Goal: Task Accomplishment & Management: Use online tool/utility

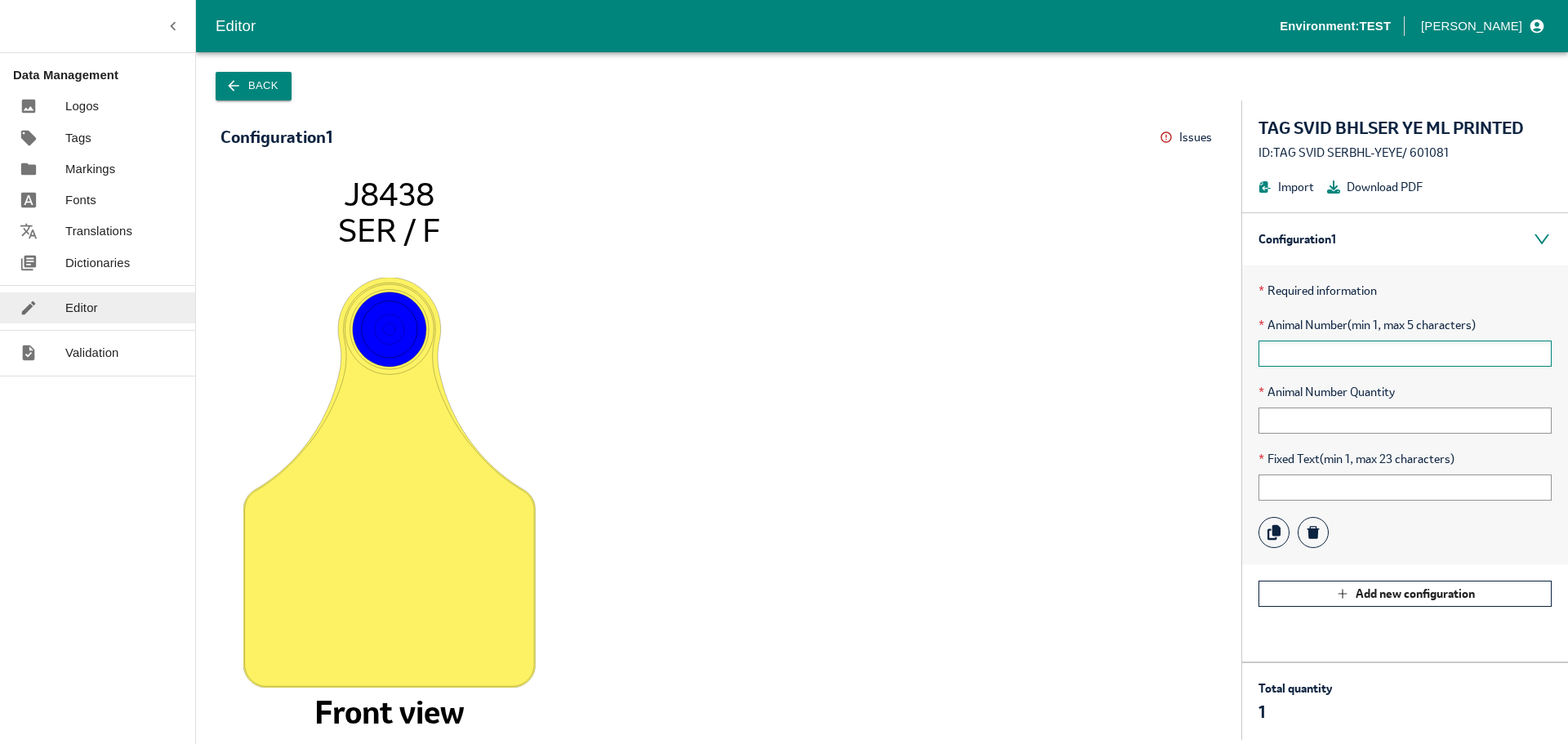
click at [1312, 352] on input "text" at bounding box center [1405, 353] width 293 height 26
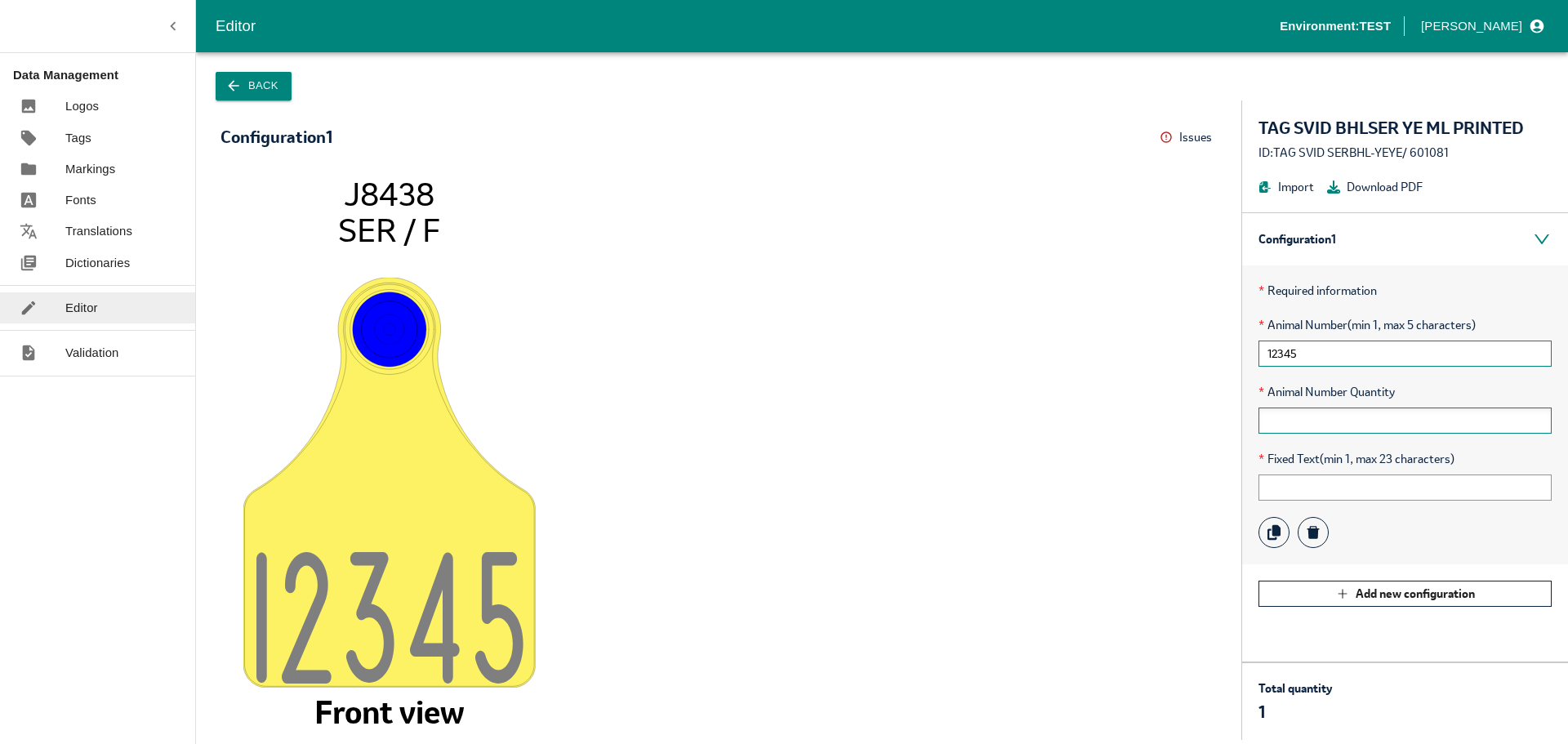
type input "12345"
click at [1287, 424] on input "text" at bounding box center [1405, 420] width 293 height 26
type input "4"
type input "1"
click at [1284, 487] on input "text" at bounding box center [1405, 488] width 293 height 26
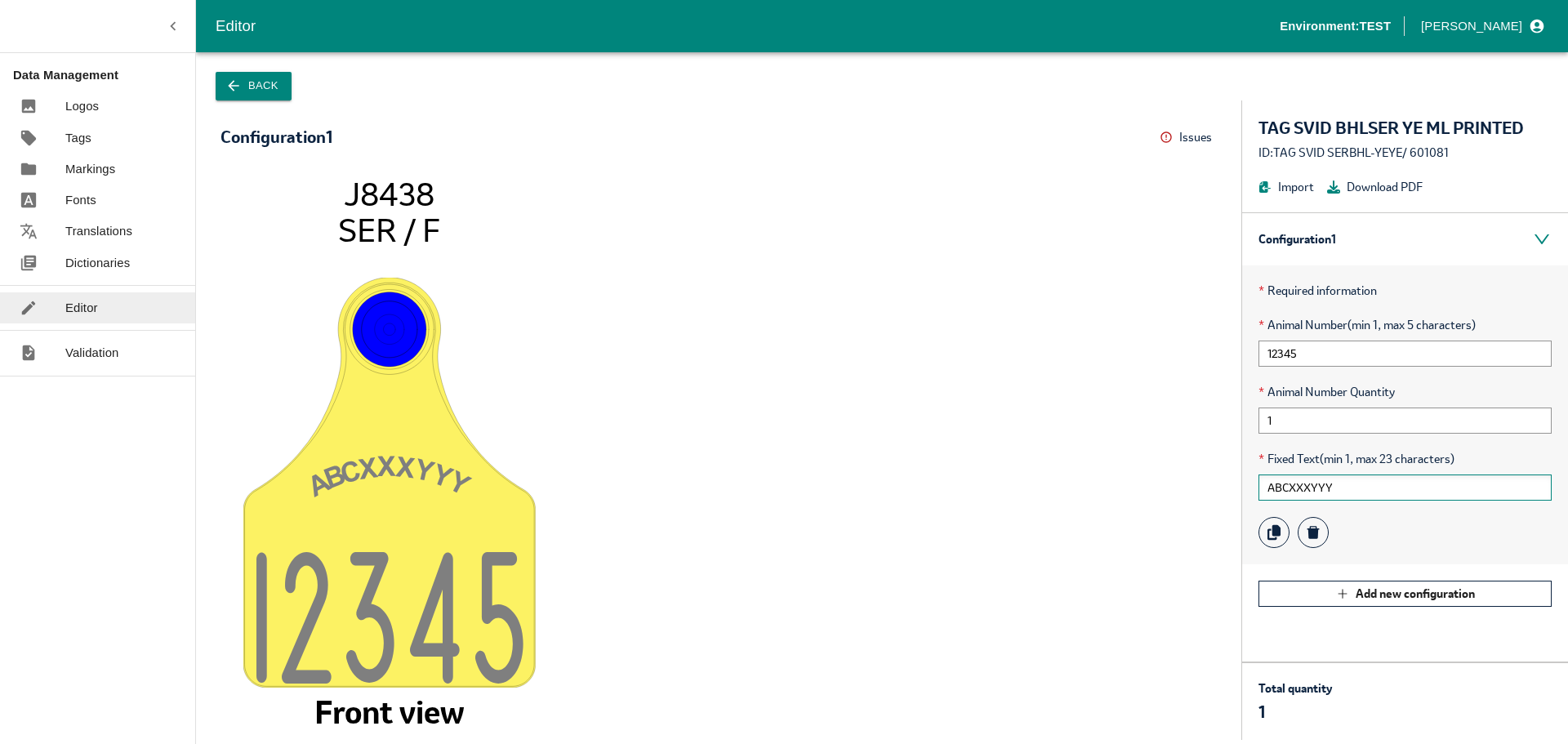
click at [1357, 491] on input "ABCXXXYYY" at bounding box center [1405, 488] width 293 height 26
type input "ABCXXXYYYALLFLEX"
click at [1074, 605] on icon "ABCXXXYYYALLFLE X 1234 5 J8438 SER / F Front view" at bounding box center [718, 449] width 964 height 549
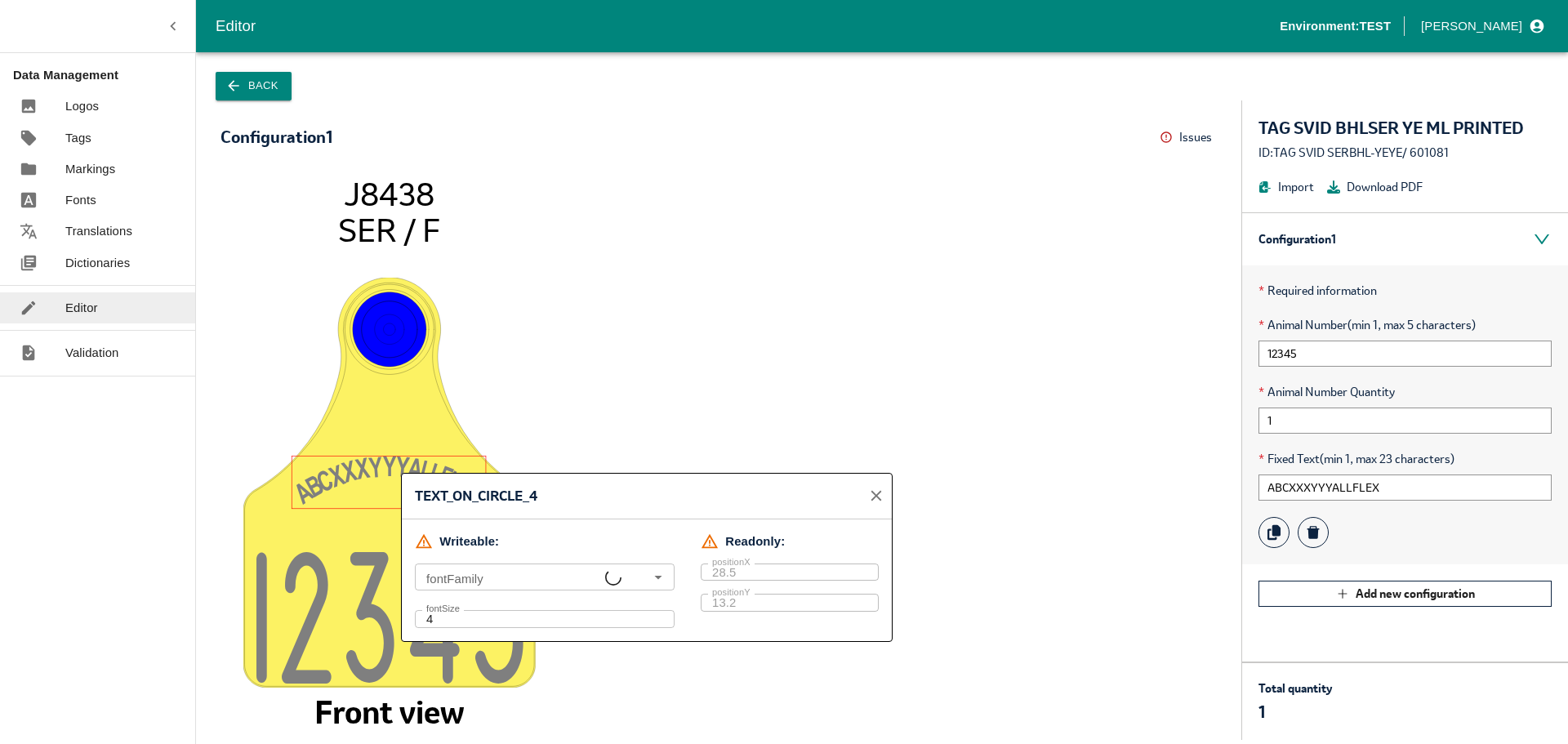
type input "Arial Bold.ttf, P070811W3.5_LETTER, Arial"
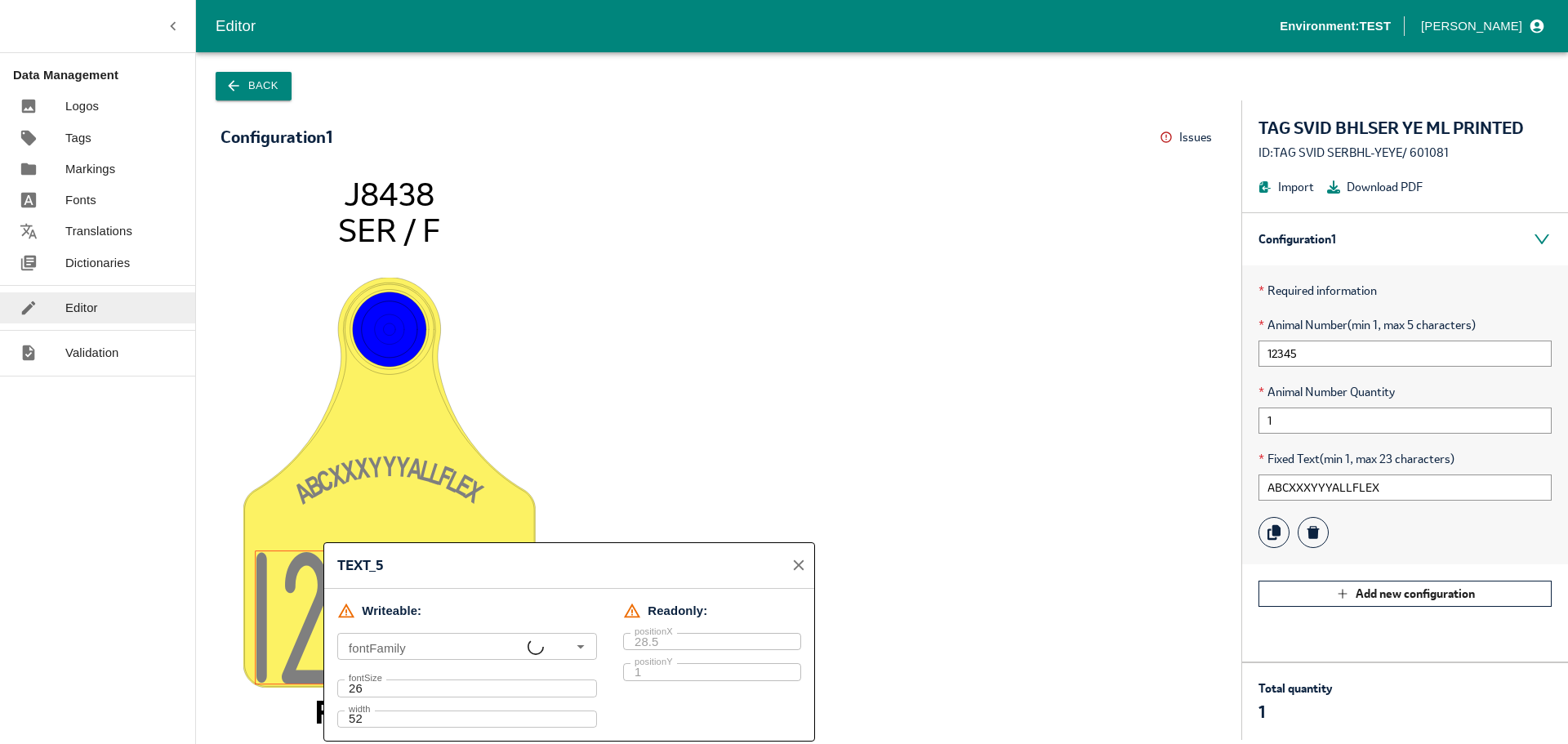
type input "ser base, P070811W3.5_LETTER, Arial"
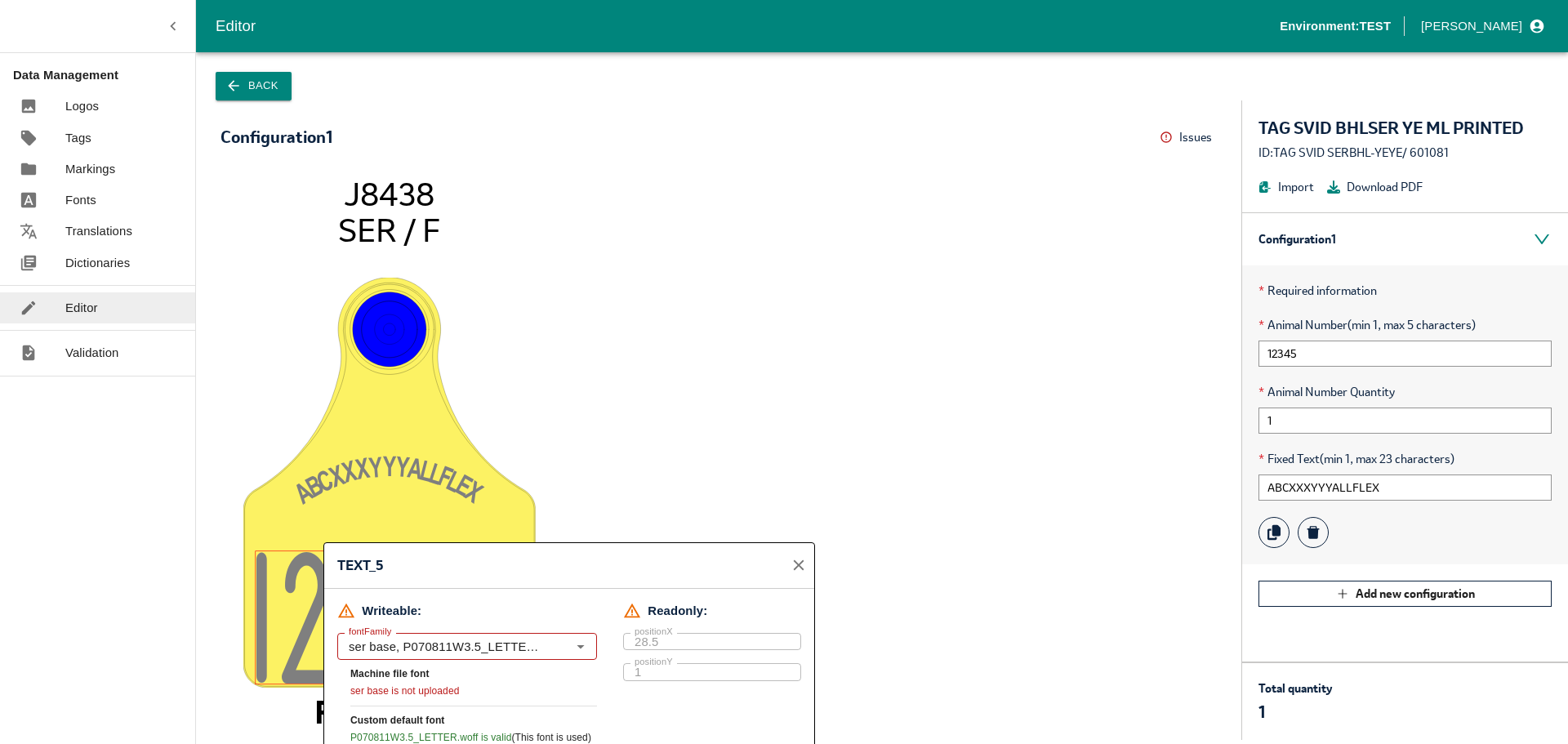
click at [716, 453] on icon "ABCXXXYYYALLFLE X 1234 5 J8438 SER / F Front view" at bounding box center [718, 449] width 964 height 549
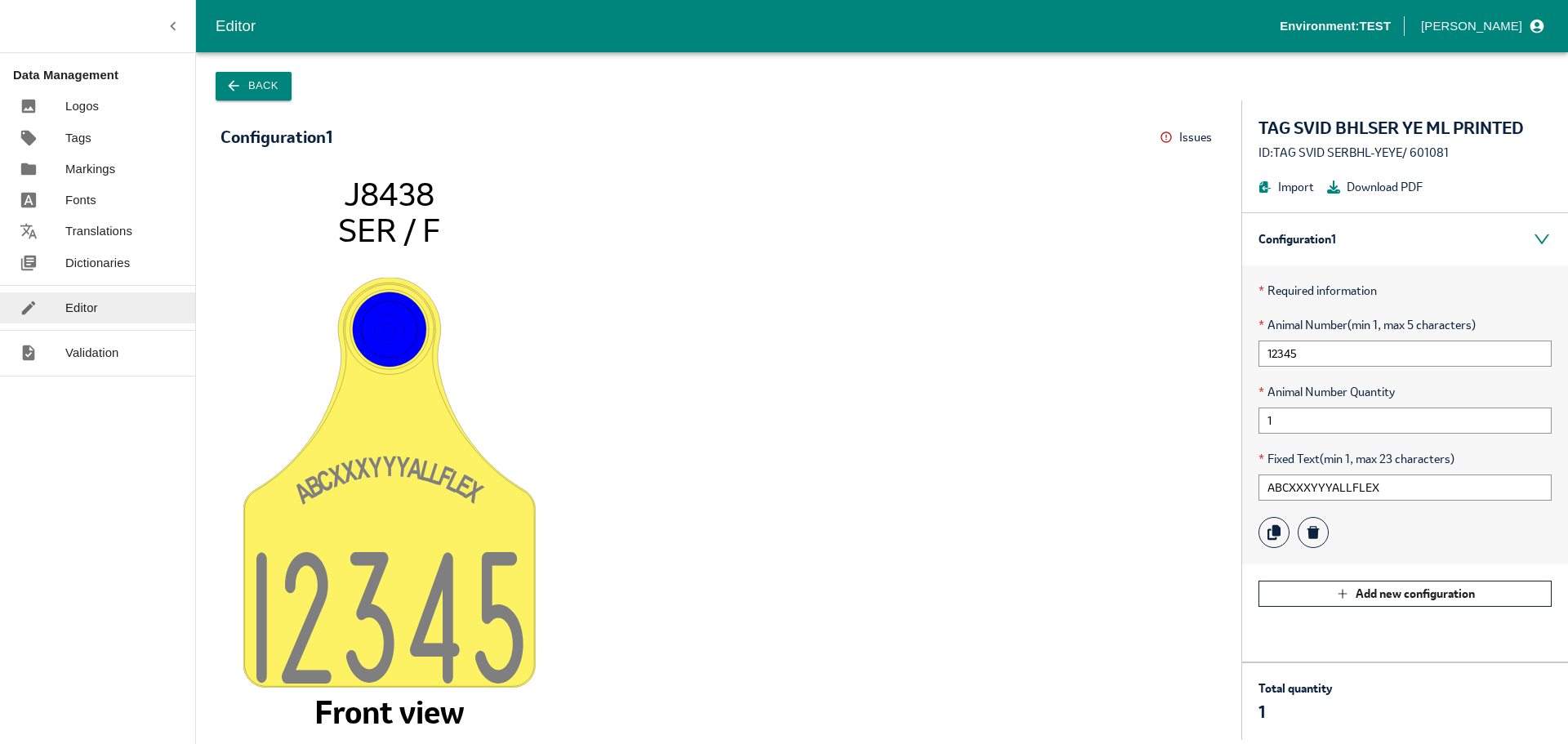
click at [274, 91] on button "Back" at bounding box center [253, 86] width 76 height 29
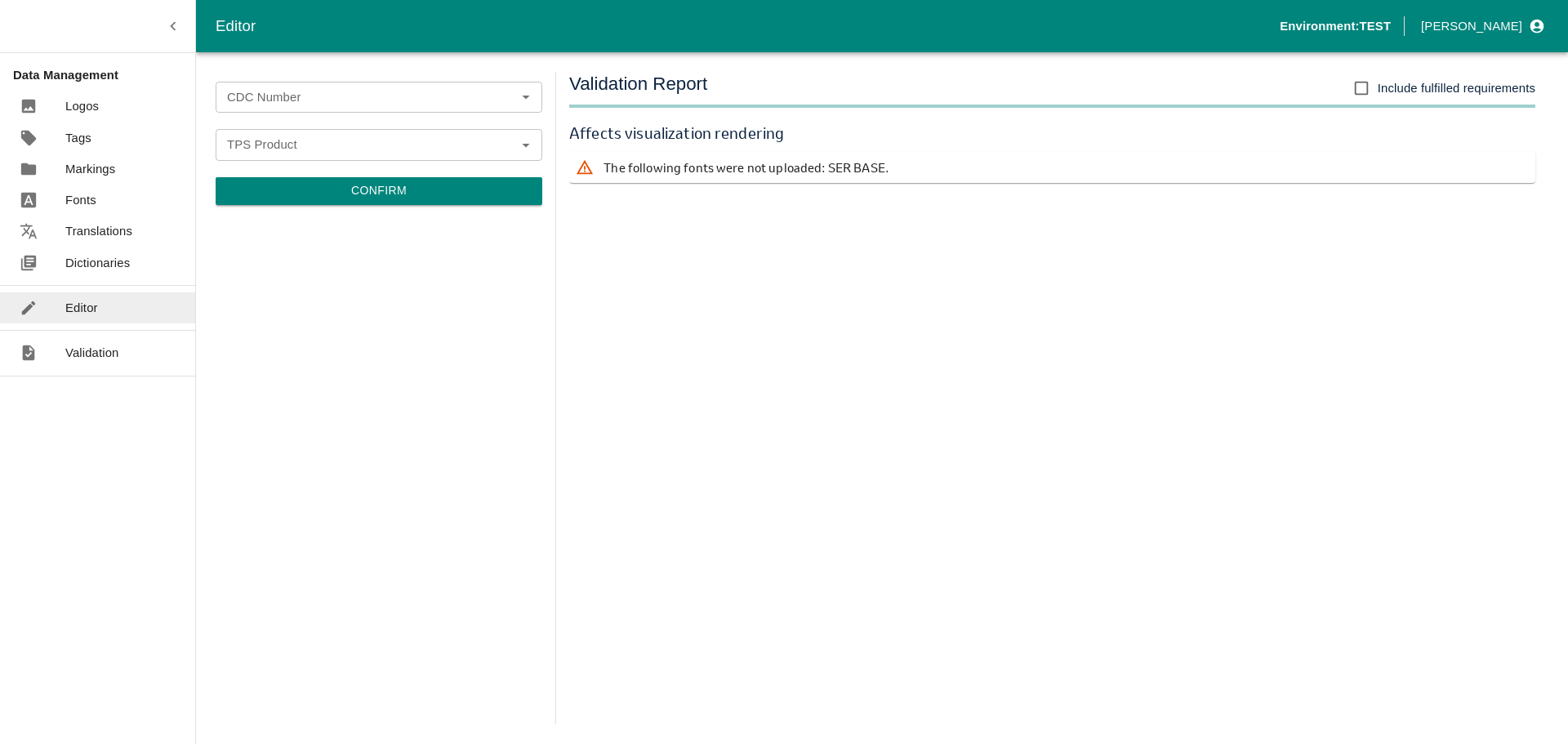
type input "BRDI0040"
type input "TAG SVID SERBHL-YEYE"
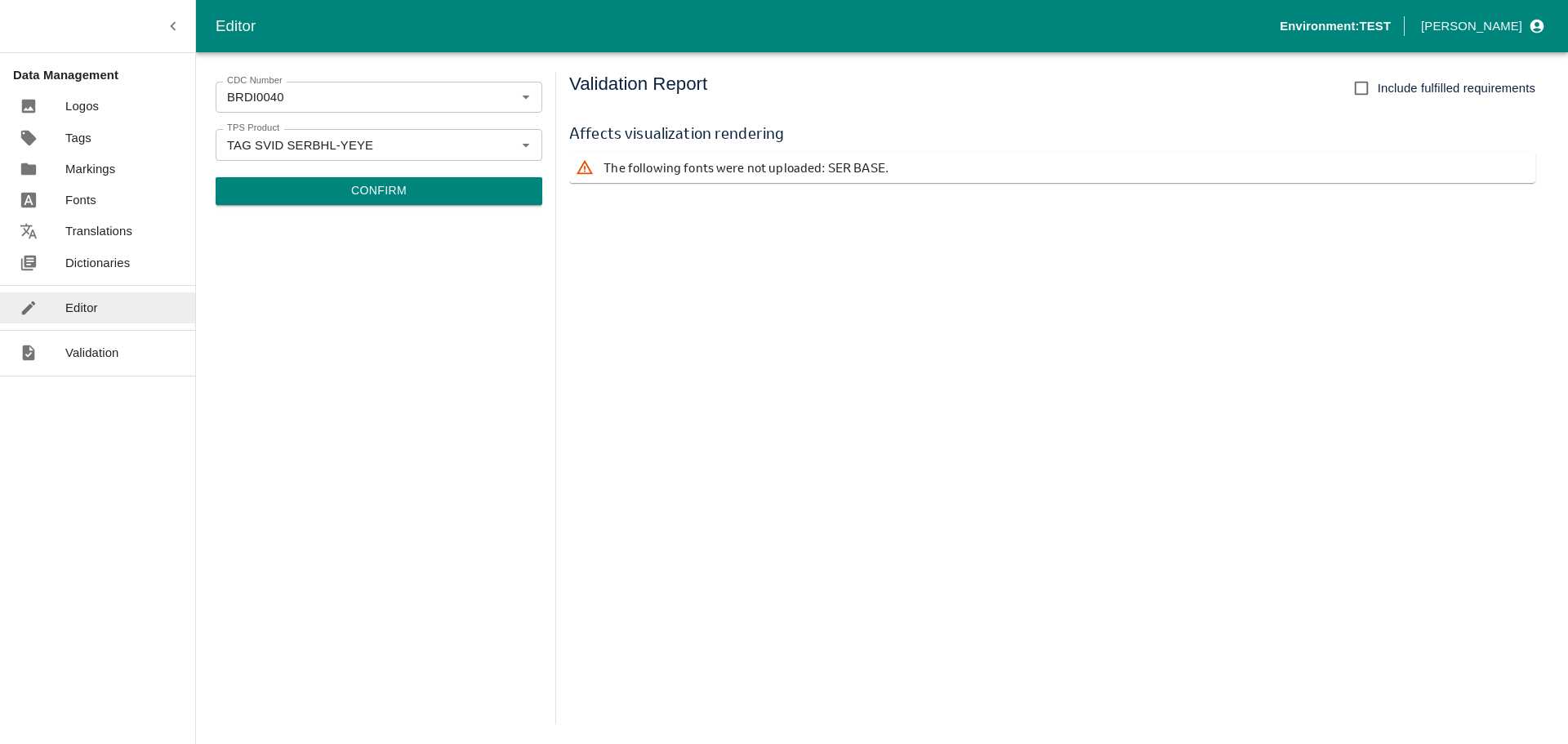
click at [403, 195] on button "Confirm" at bounding box center [379, 191] width 326 height 28
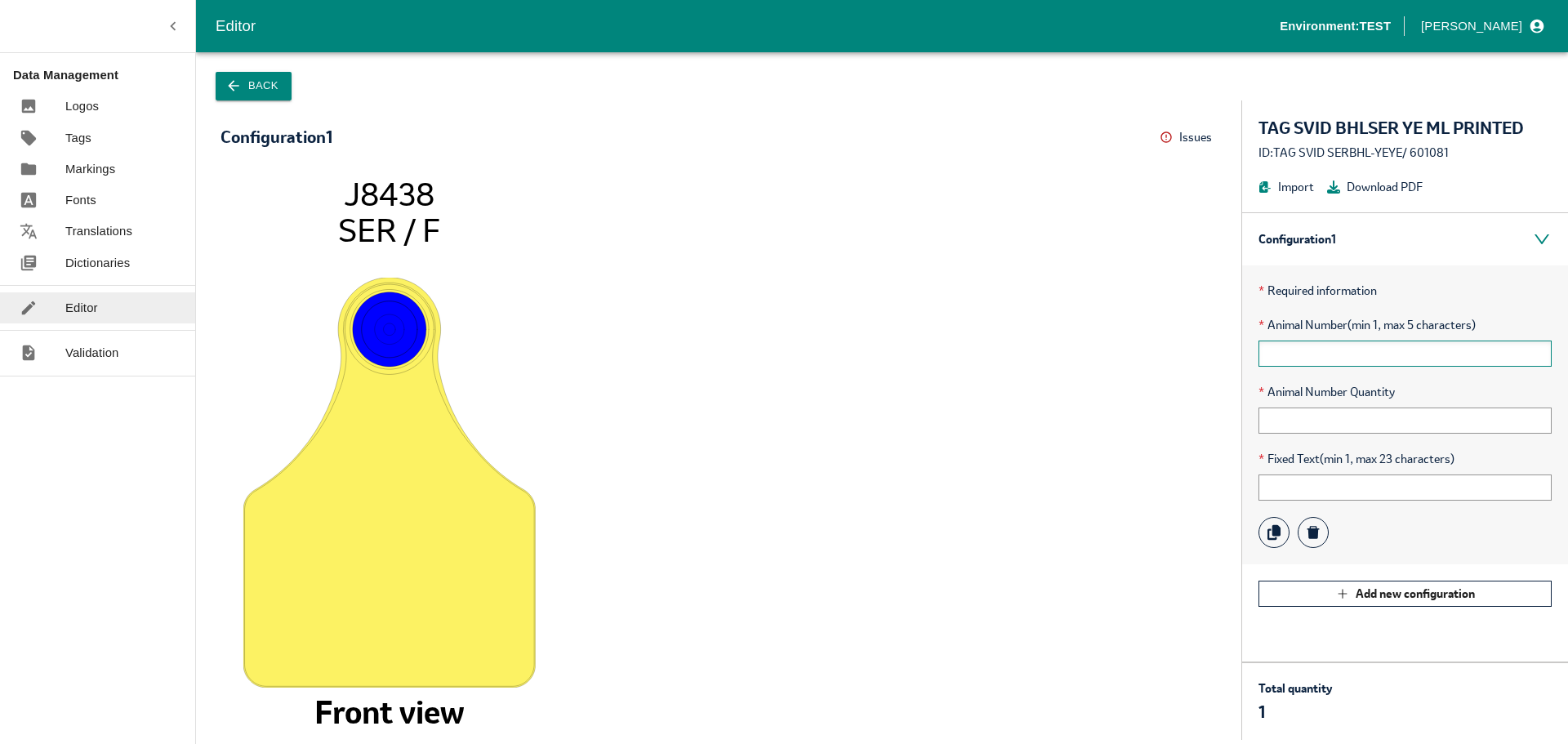
click at [1297, 354] on input "text" at bounding box center [1405, 353] width 293 height 26
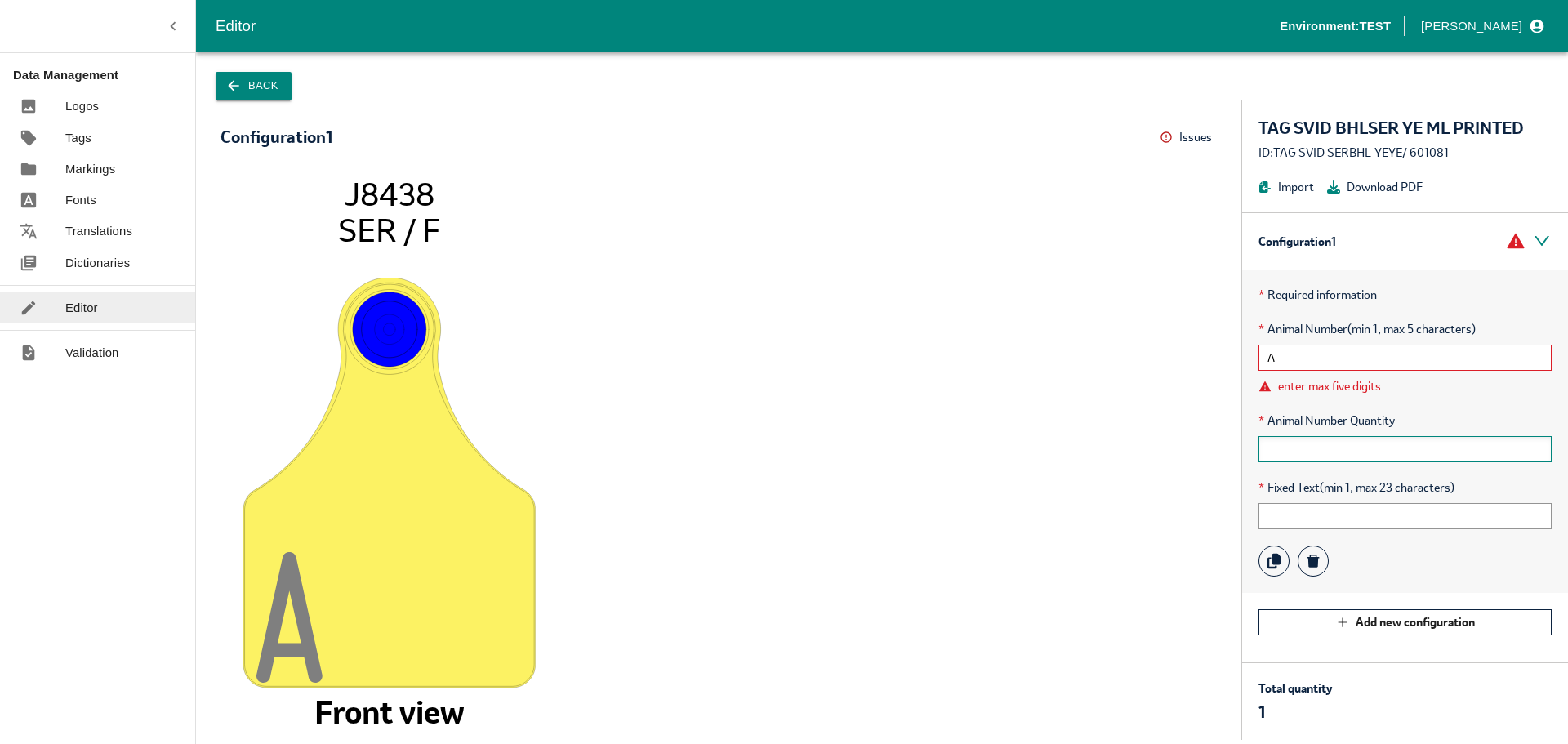
type input "A"
click at [1288, 445] on input "text" at bounding box center [1405, 449] width 293 height 26
click at [1285, 522] on input "text" at bounding box center [1405, 516] width 293 height 26
type input "A"
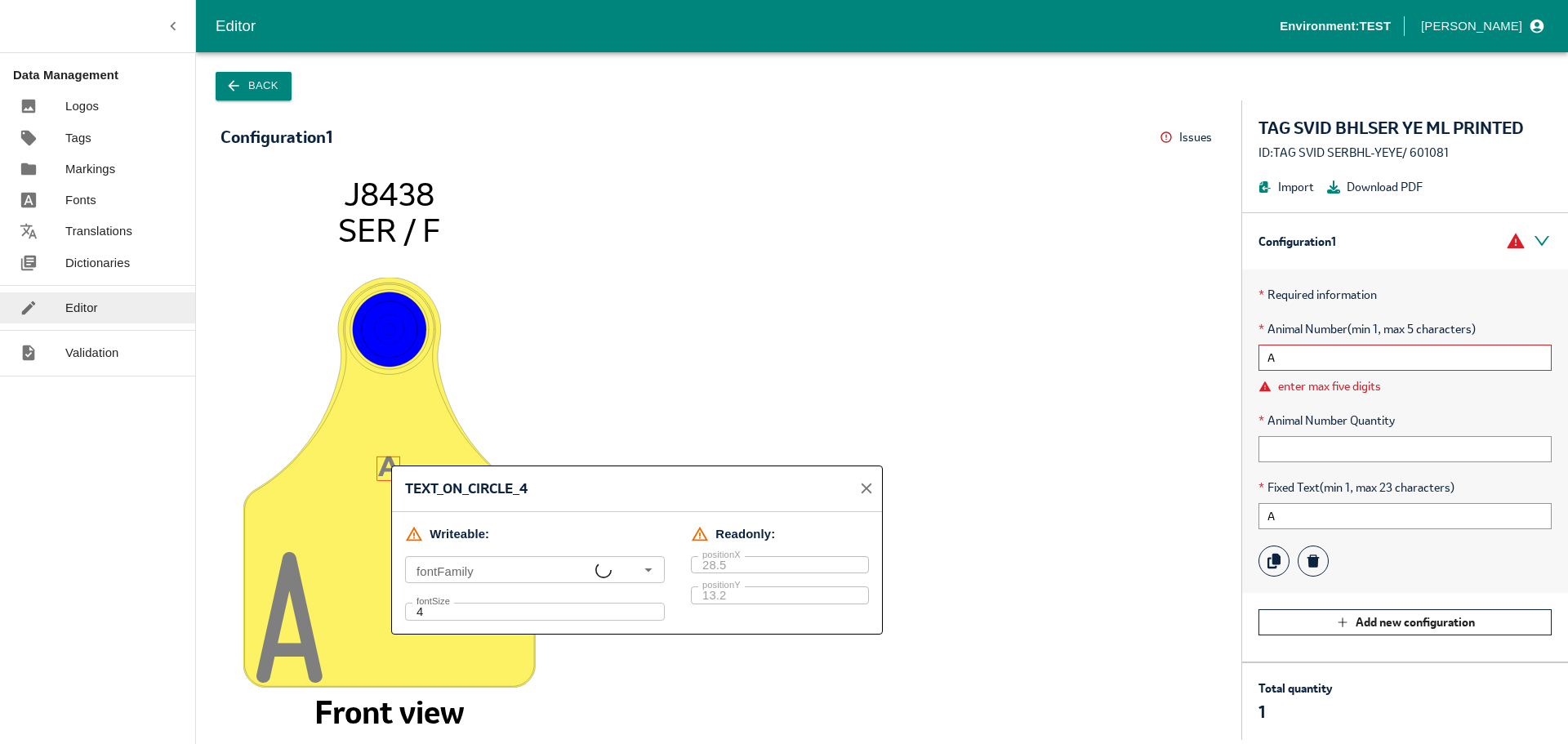
type input "Arial Bold.ttf, P070811W3.5_LETTER, Arial"
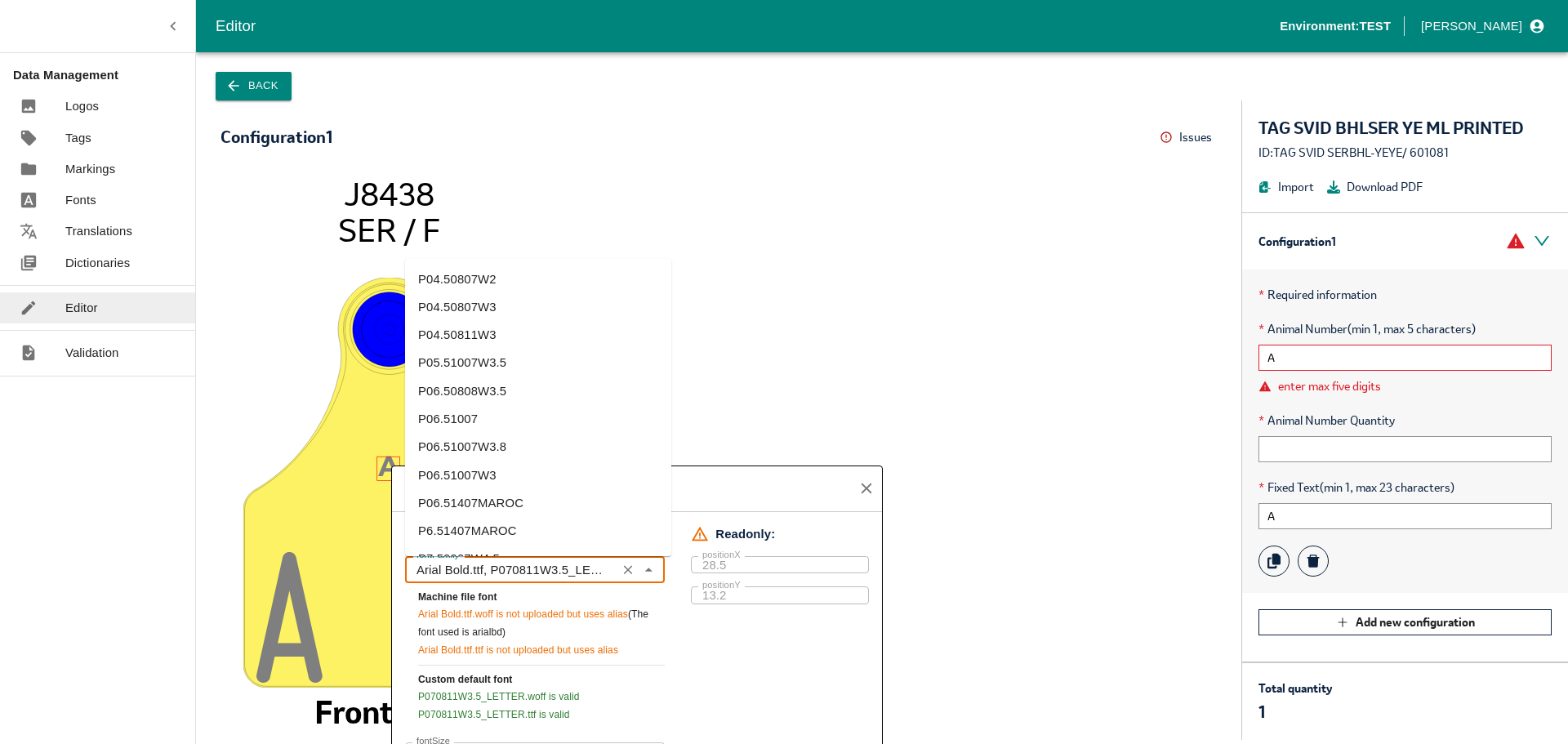
drag, startPoint x: 415, startPoint y: 576, endPoint x: 483, endPoint y: 578, distance: 68.0
click at [483, 578] on input "Arial Bold.ttf, P070811W3.5_LETTER, Arial" at bounding box center [510, 569] width 202 height 17
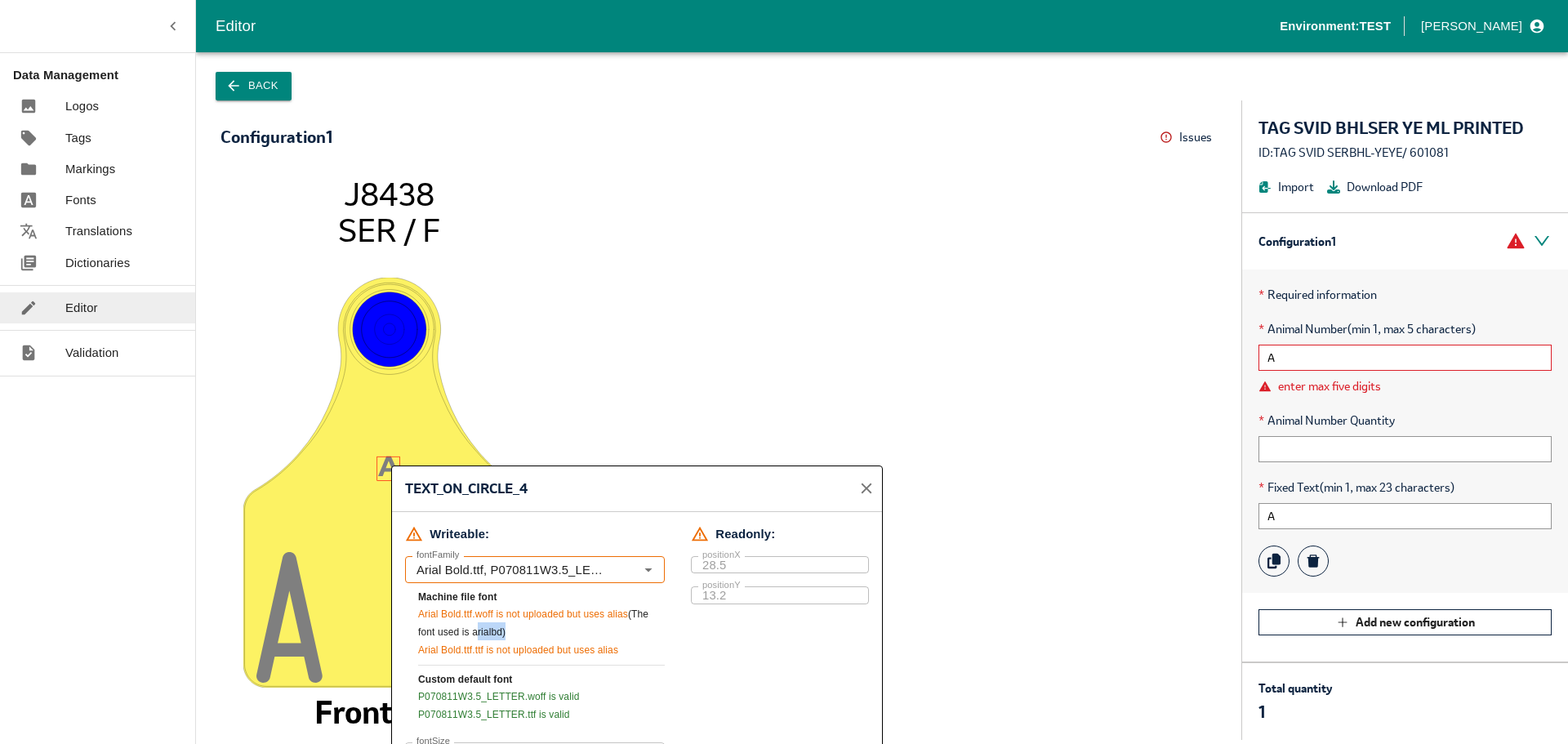
drag, startPoint x: 452, startPoint y: 632, endPoint x: 481, endPoint y: 631, distance: 29.0
click at [481, 631] on span "(The font used is arialbd)" at bounding box center [533, 623] width 231 height 30
copy span "arialbd"
click at [864, 485] on icon "close" at bounding box center [866, 489] width 11 height 11
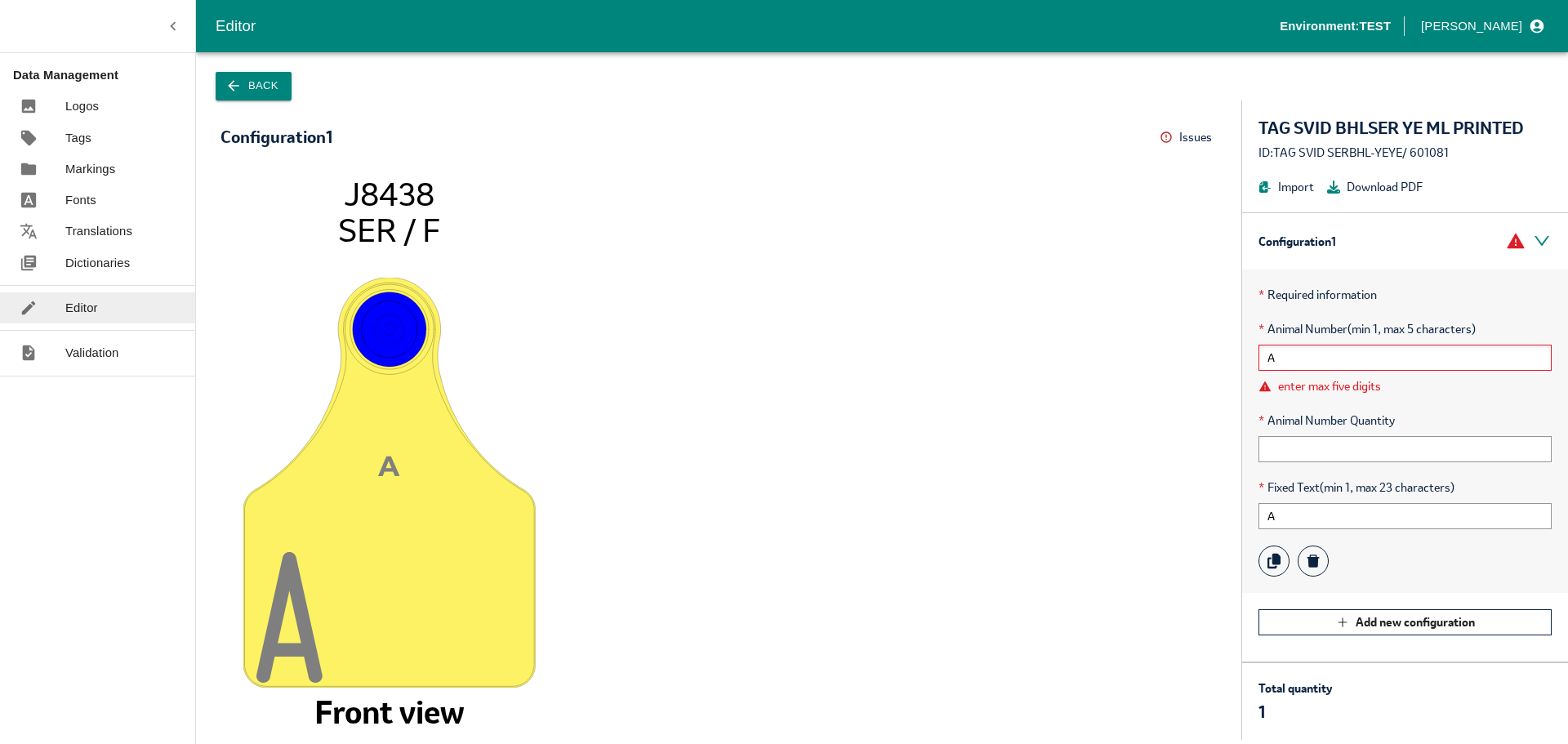
click at [1304, 355] on input "A" at bounding box center [1405, 357] width 293 height 26
drag, startPoint x: 1270, startPoint y: 330, endPoint x: 1349, endPoint y: 321, distance: 79.5
click at [1349, 321] on span "* Animal Number (min 1, max 5 characters)" at bounding box center [1405, 329] width 293 height 18
copy span "Animal Number"
drag, startPoint x: 1268, startPoint y: 485, endPoint x: 1320, endPoint y: 482, distance: 52.1
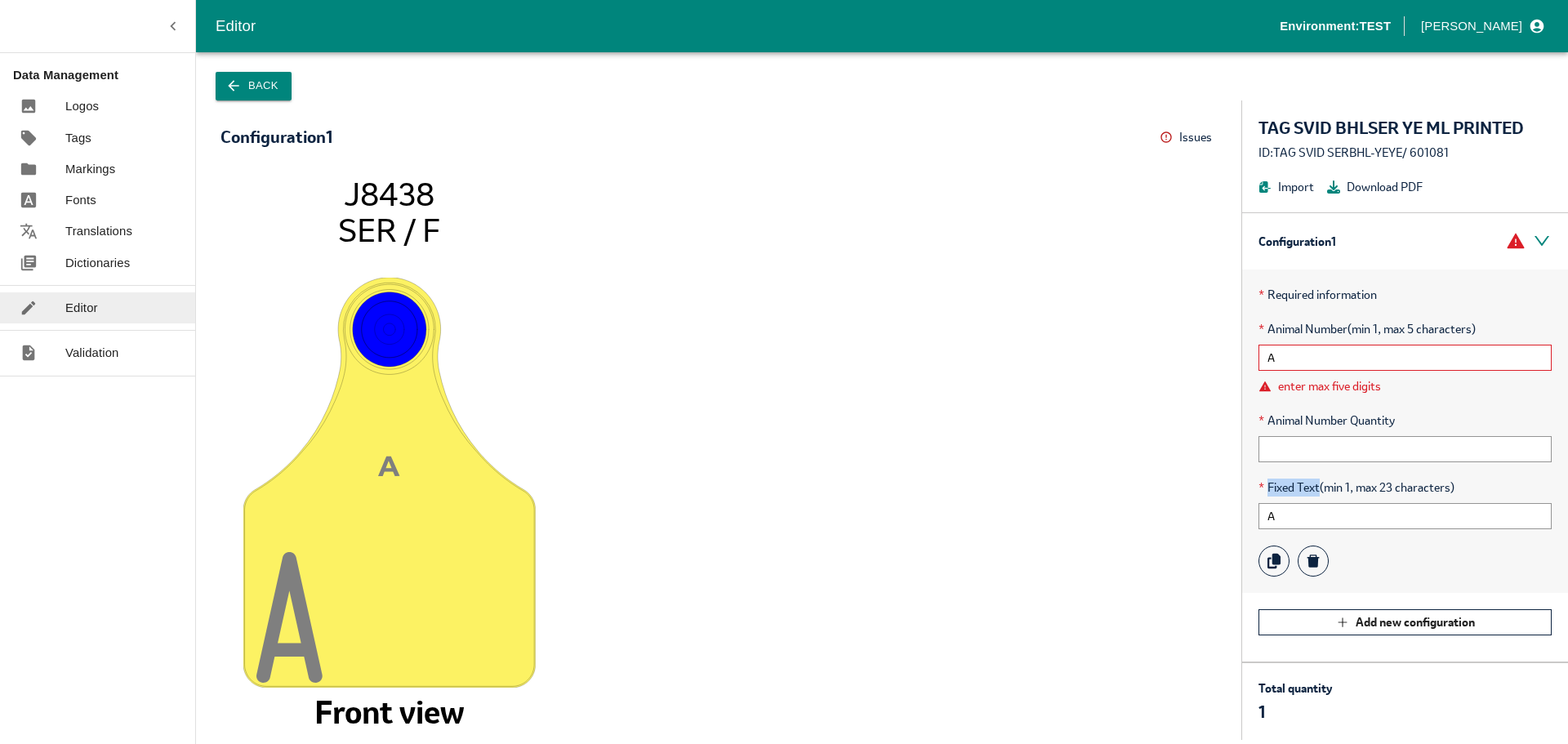
click at [1320, 482] on span "* Fixed Text (min 1, max 23 characters)" at bounding box center [1405, 488] width 293 height 18
copy span "Fixed Text"
click at [393, 457] on image at bounding box center [390, 482] width 293 height 410
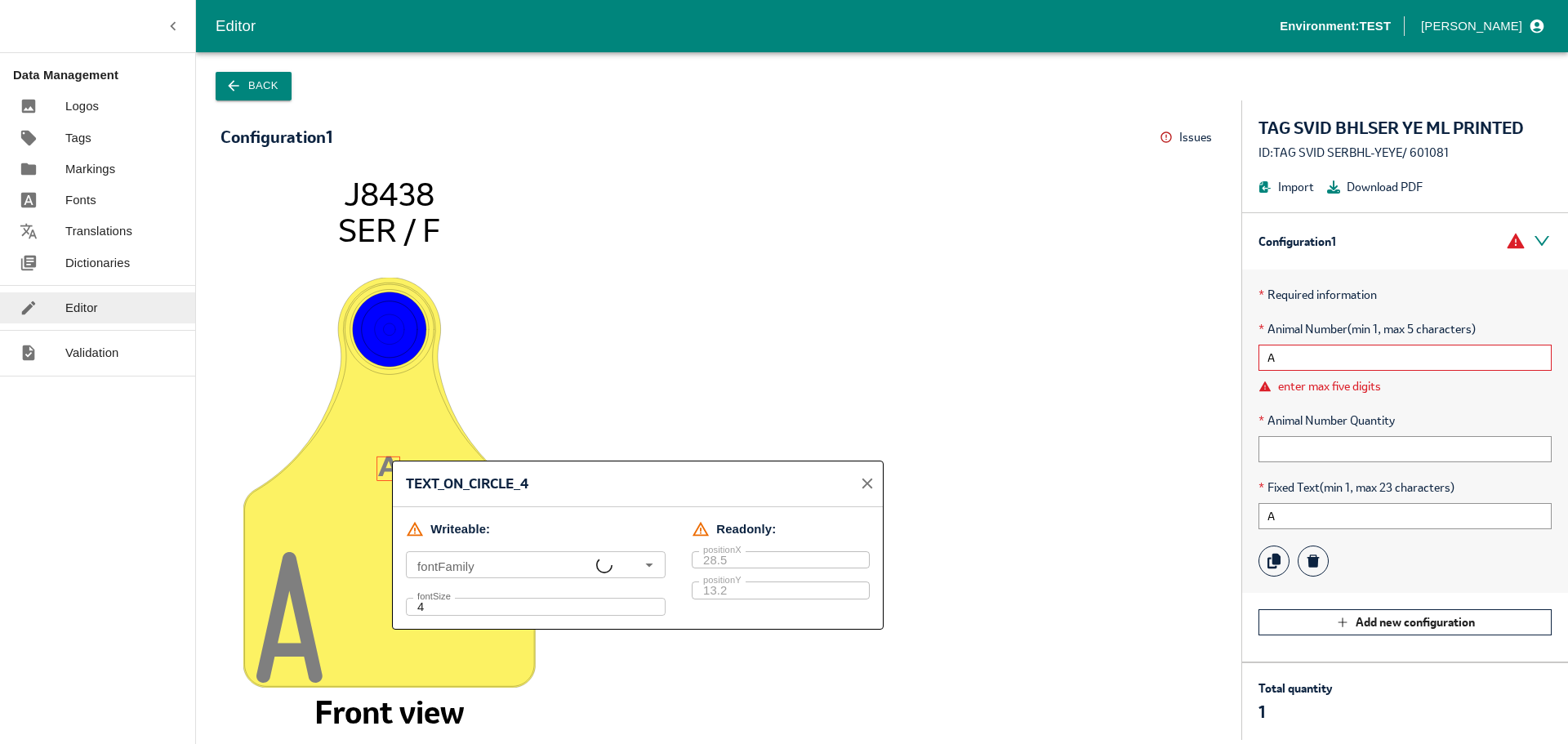
type input "Arial Bold.ttf, P070811W3.5_LETTER, Arial"
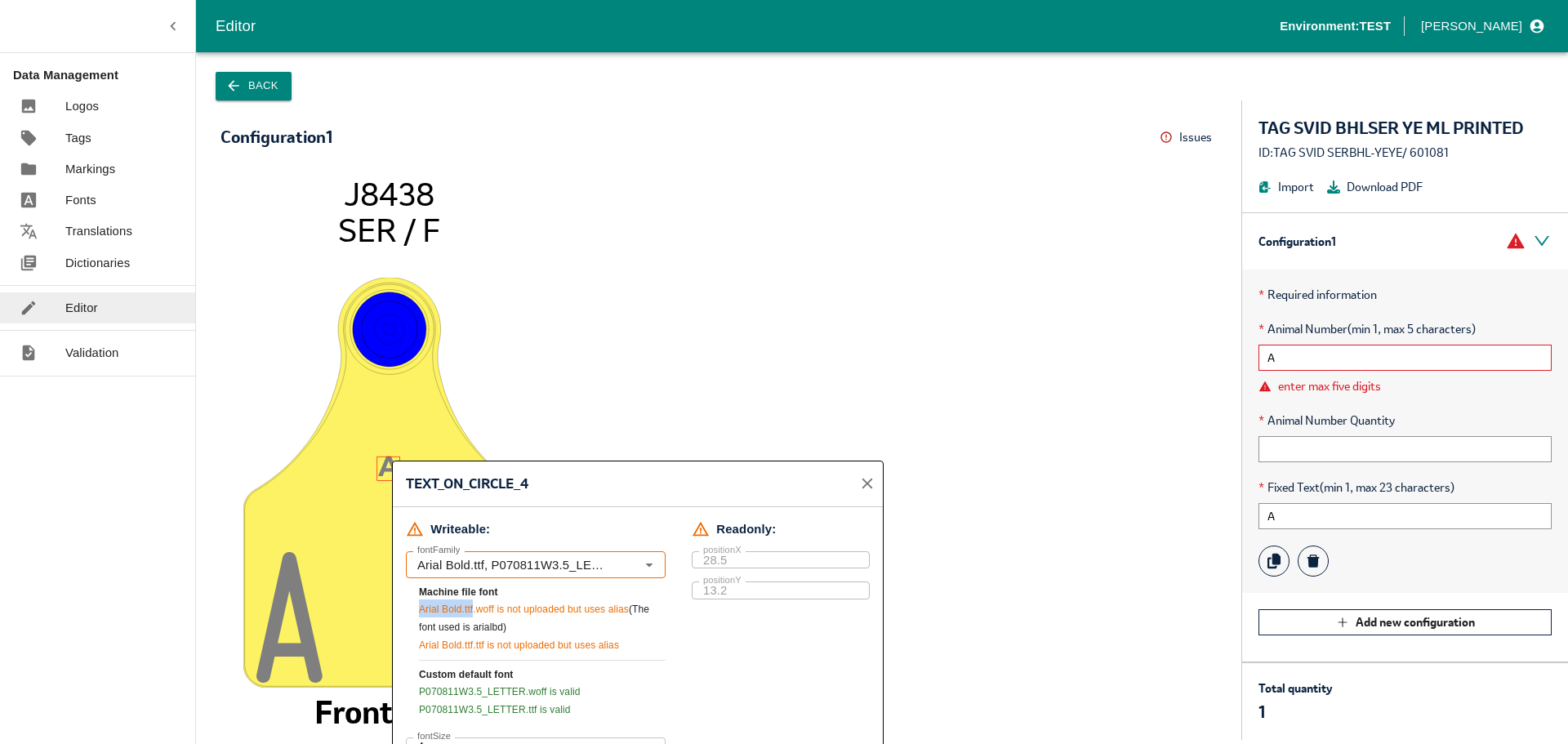
drag, startPoint x: 418, startPoint y: 611, endPoint x: 472, endPoint y: 611, distance: 54.0
click at [472, 611] on div "fontFamily [PERSON_NAME].ttf, P070811W3.5_LETTER, Arial fontFamily Machine file…" at bounding box center [535, 634] width 260 height 166
copy span "Arial Bold.ttf"
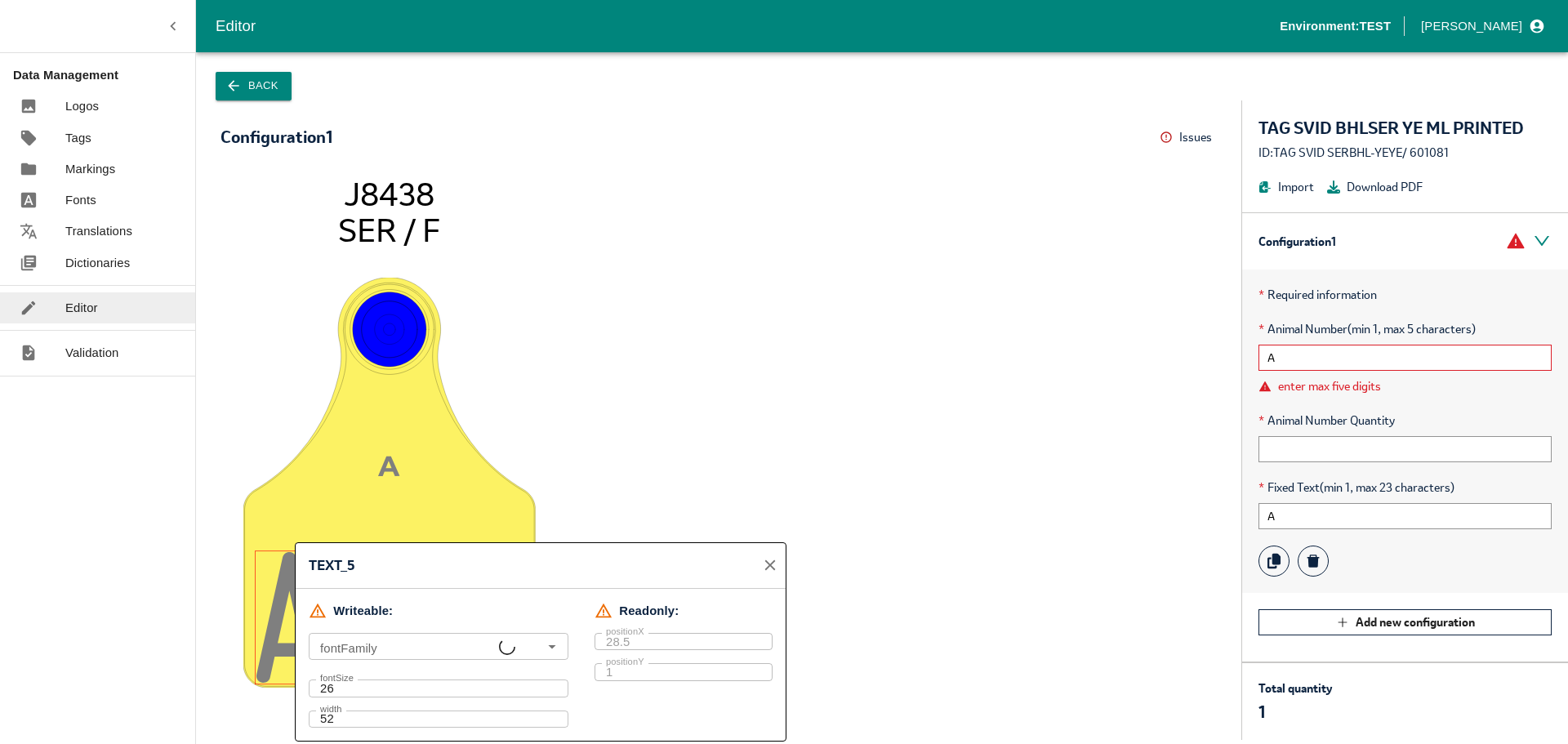
type input "ser base, P070811W3.5_LETTER, Arial"
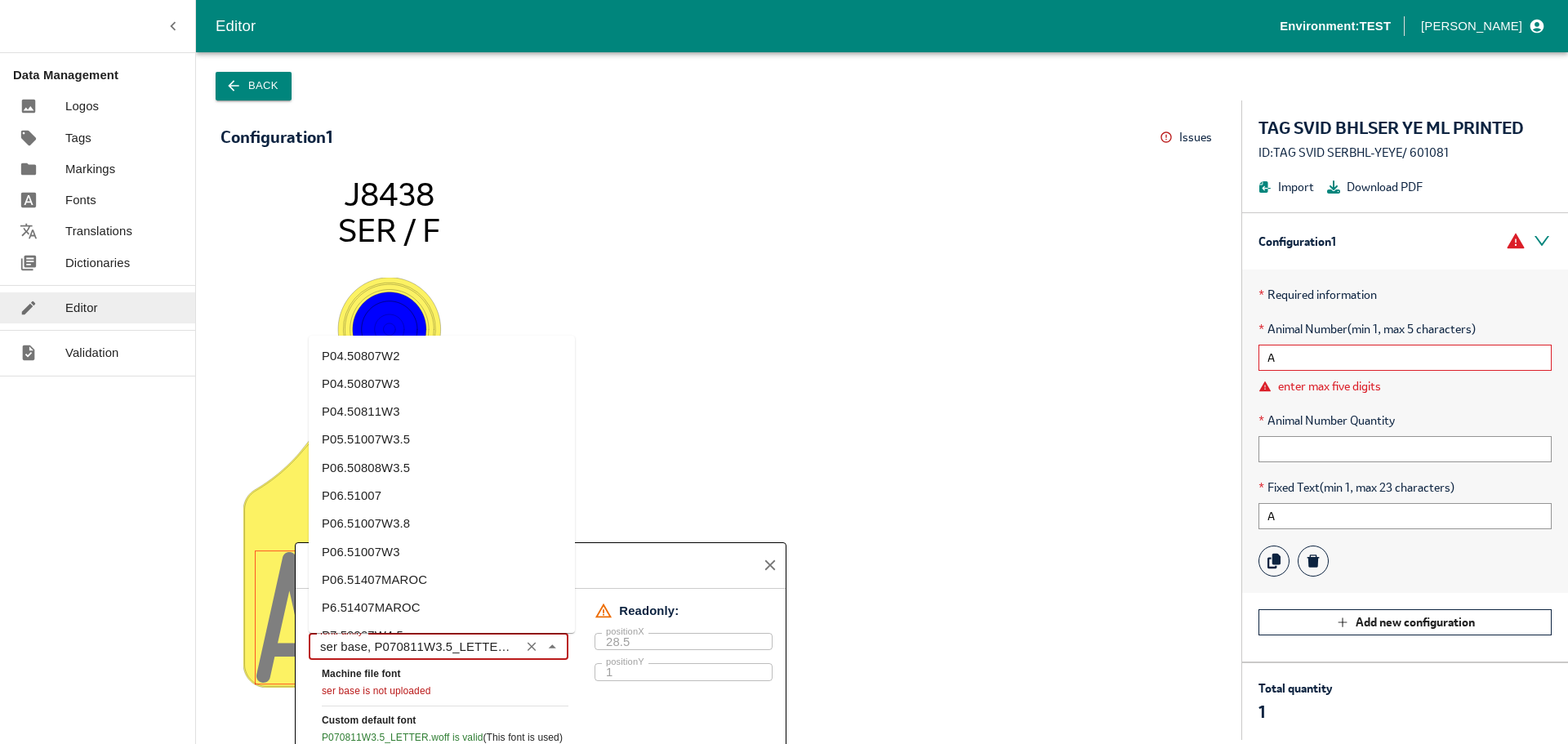
drag, startPoint x: 319, startPoint y: 650, endPoint x: 368, endPoint y: 649, distance: 49.0
click at [368, 649] on input "ser base, P070811W3.5_LETTER, Arial" at bounding box center [415, 646] width 202 height 17
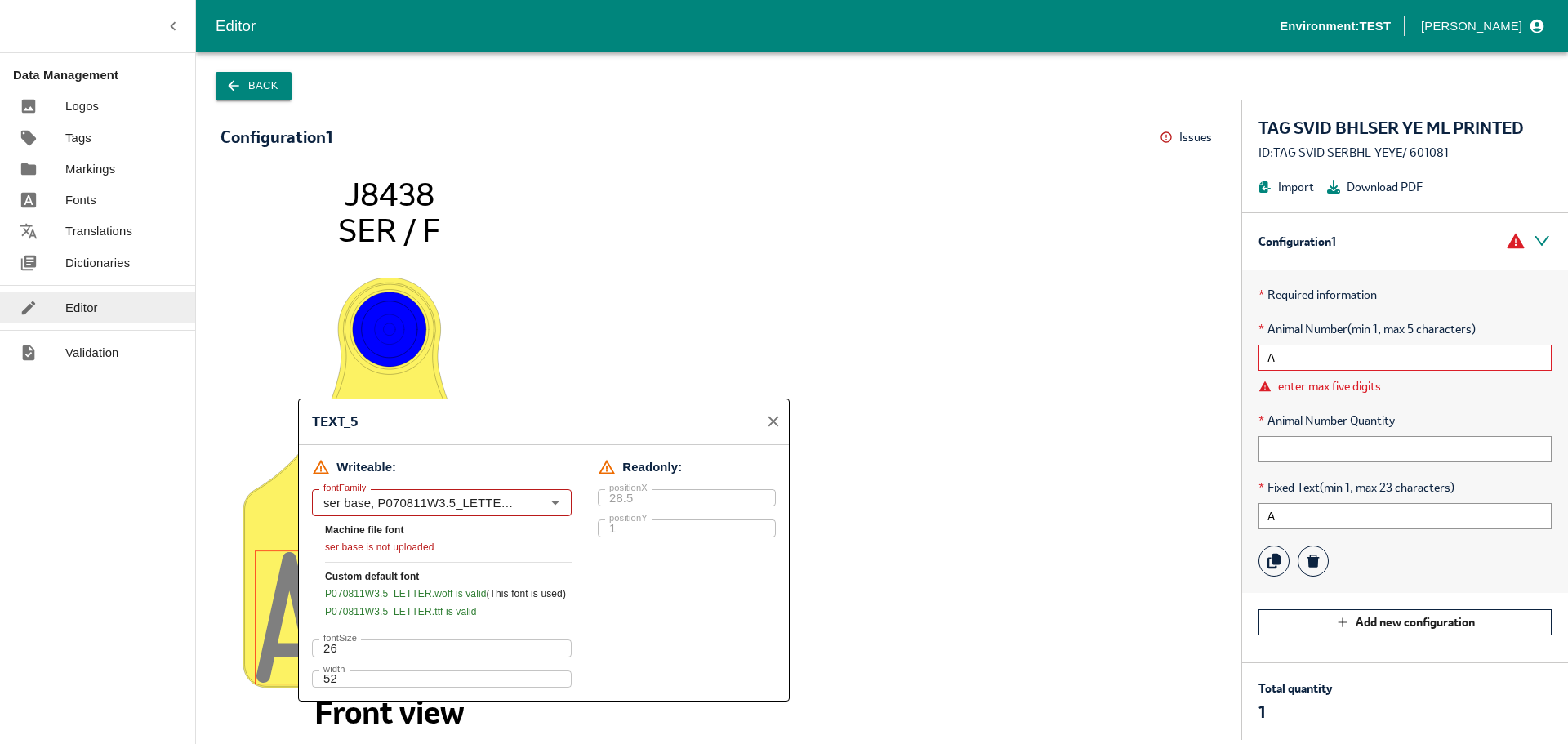
drag, startPoint x: 427, startPoint y: 556, endPoint x: 429, endPoint y: 412, distance: 144.0
click at [429, 412] on div "TEXT_5" at bounding box center [543, 422] width 490 height 46
drag, startPoint x: 325, startPoint y: 592, endPoint x: 428, endPoint y: 593, distance: 103.0
click at [428, 593] on span "P070811W3.5_LETTER.woff is valid" at bounding box center [406, 594] width 161 height 12
copy span "P070811W3.5_LETTER"
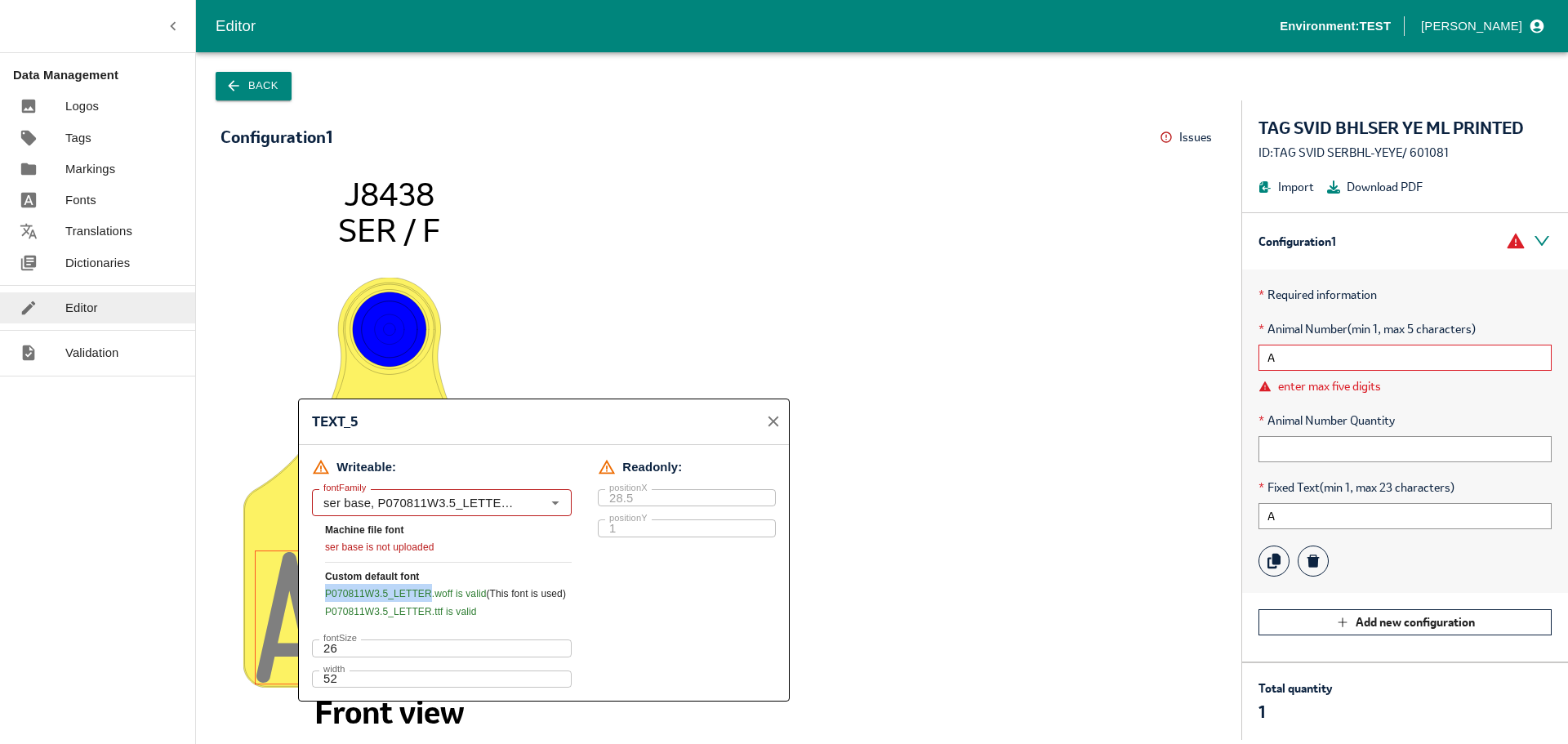
click at [773, 425] on icon "close" at bounding box center [774, 421] width 18 height 18
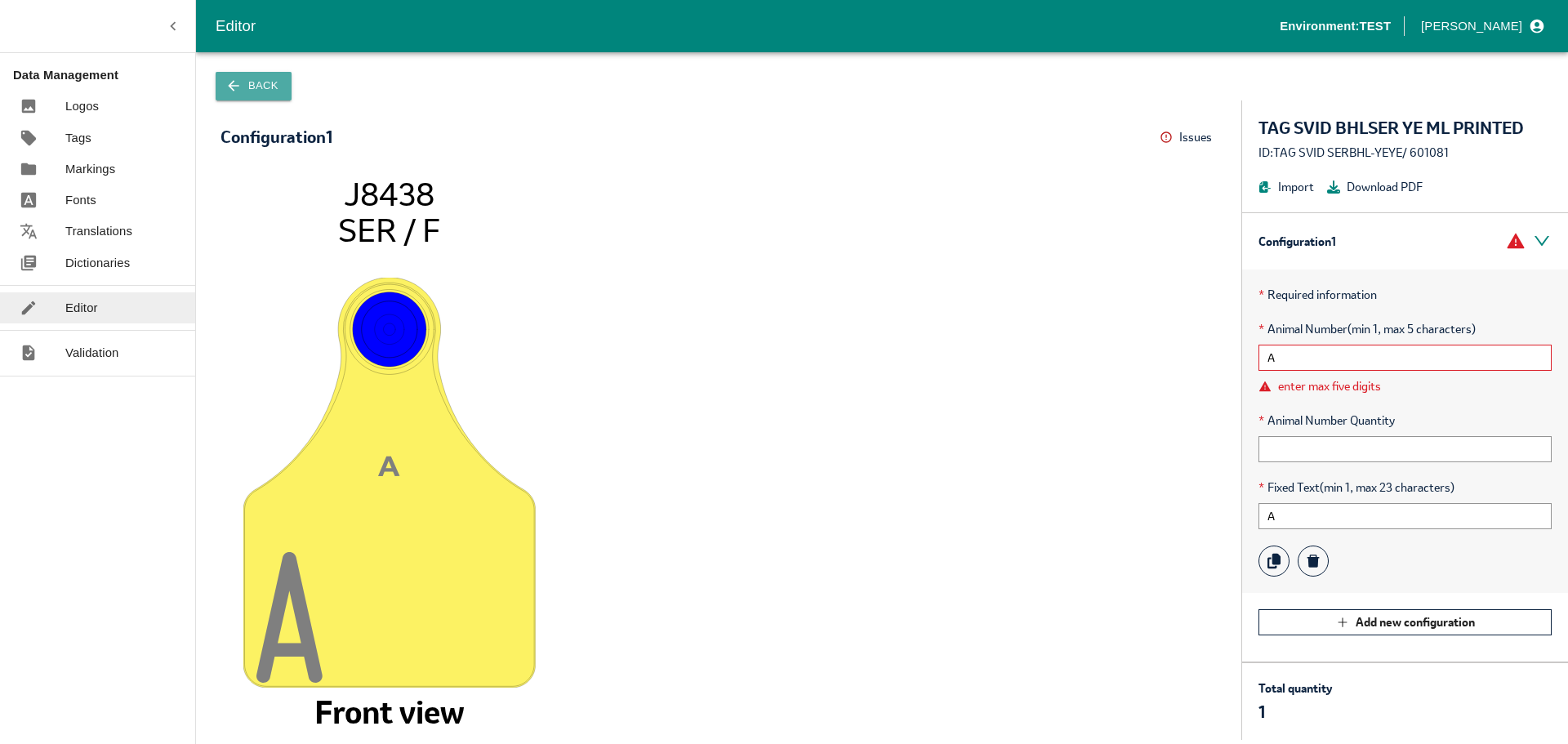
click at [264, 91] on button "Back" at bounding box center [253, 86] width 76 height 29
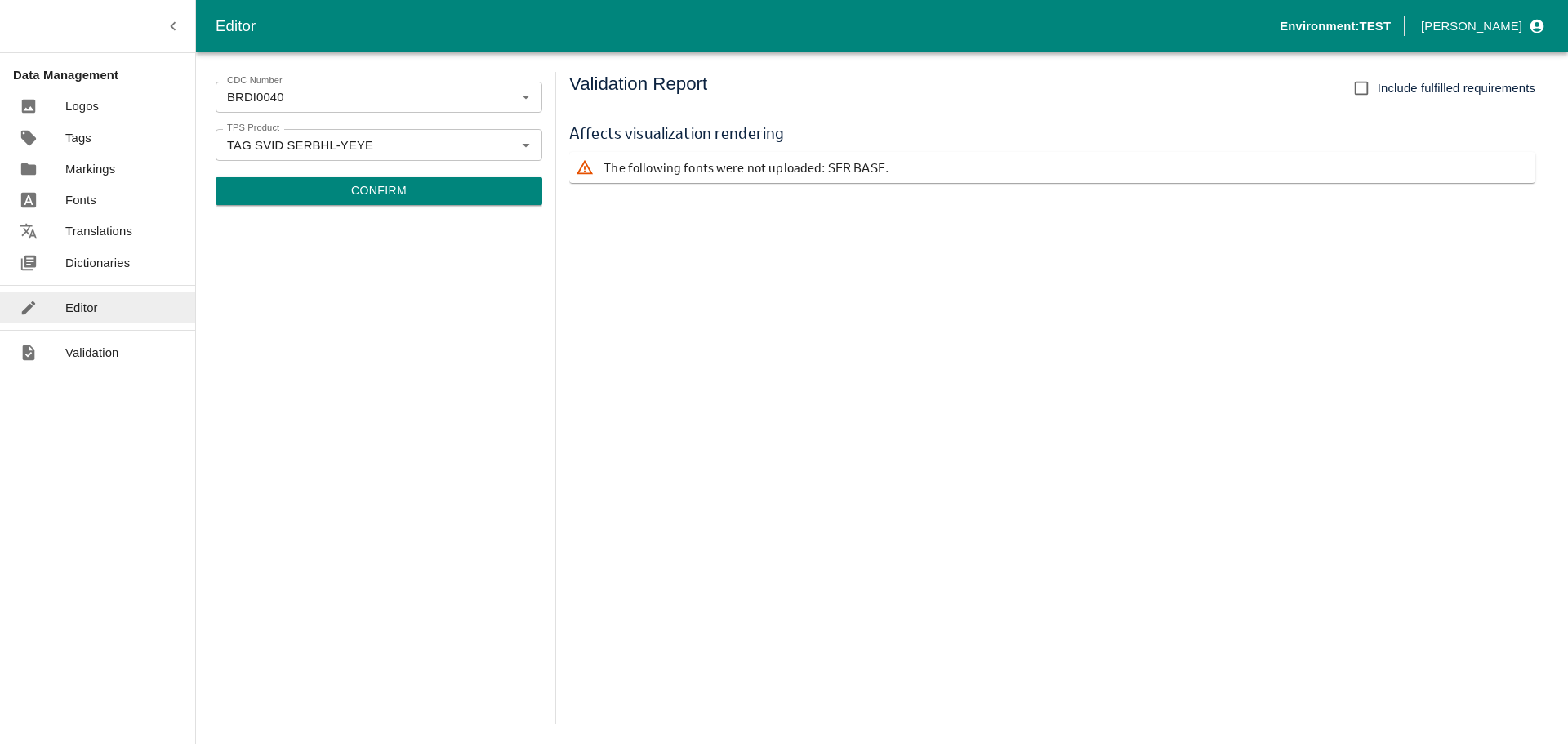
click at [152, 171] on link "Markings" at bounding box center [97, 168] width 195 height 31
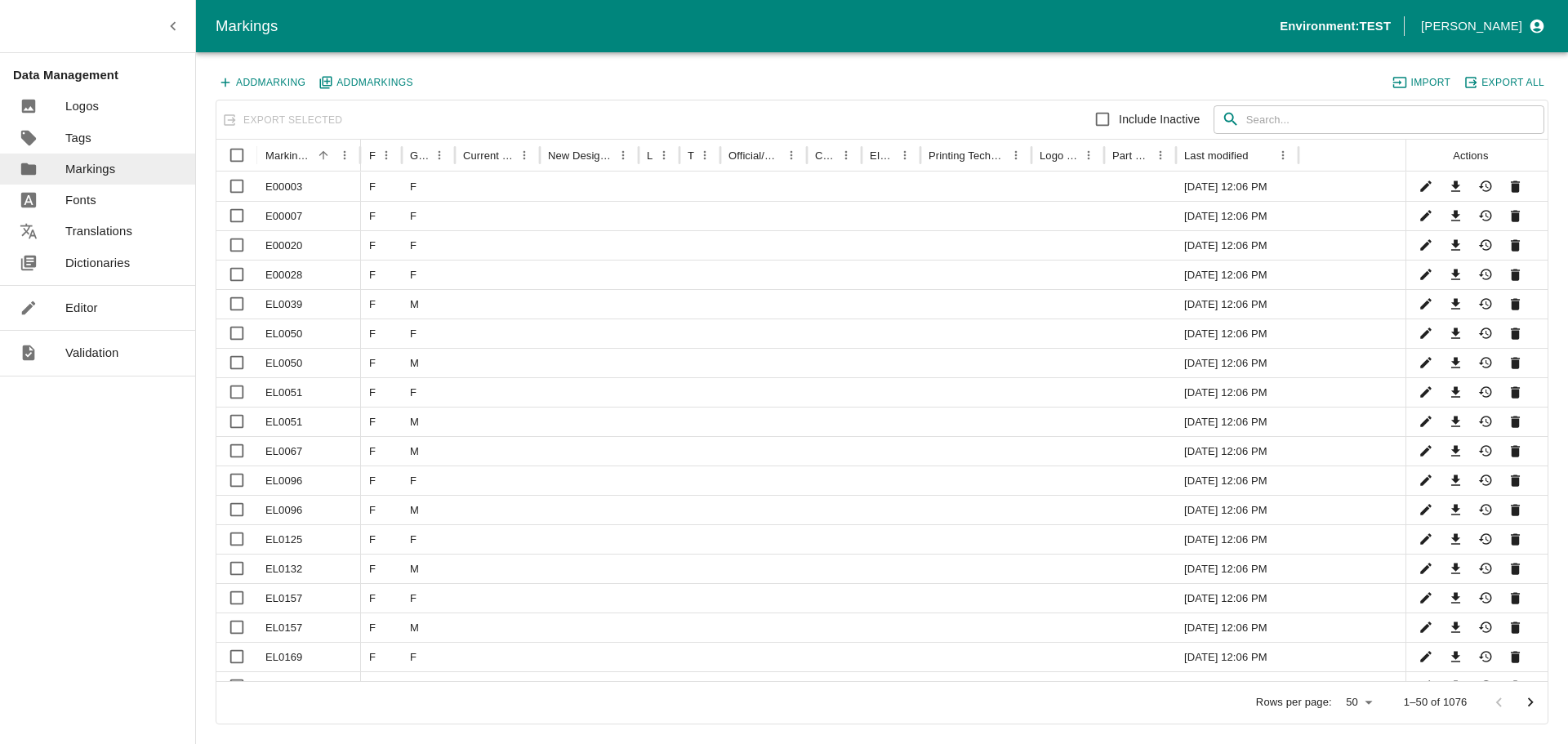
click at [1427, 75] on button "Import" at bounding box center [1422, 82] width 64 height 21
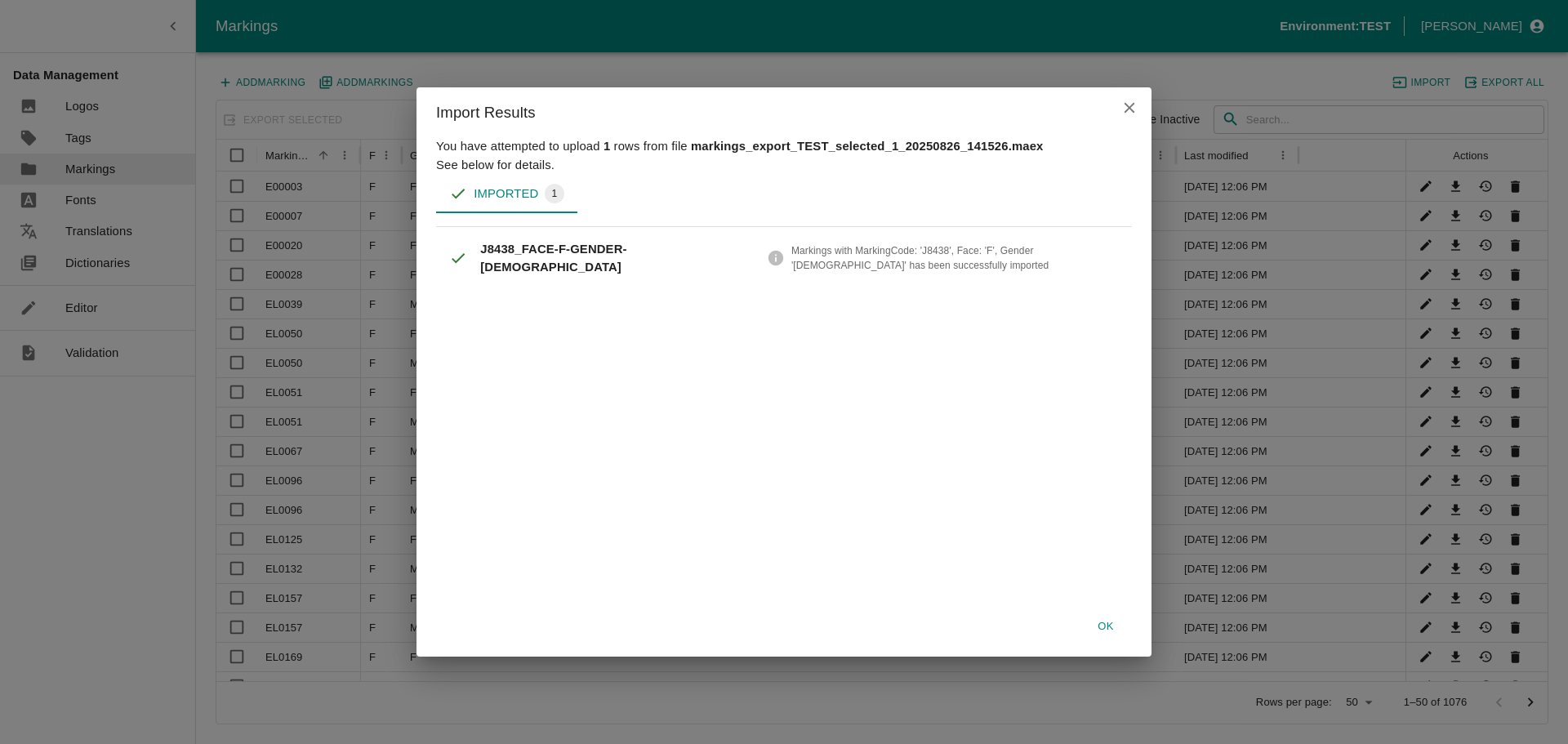
click at [1108, 621] on button "Ok" at bounding box center [1106, 626] width 52 height 29
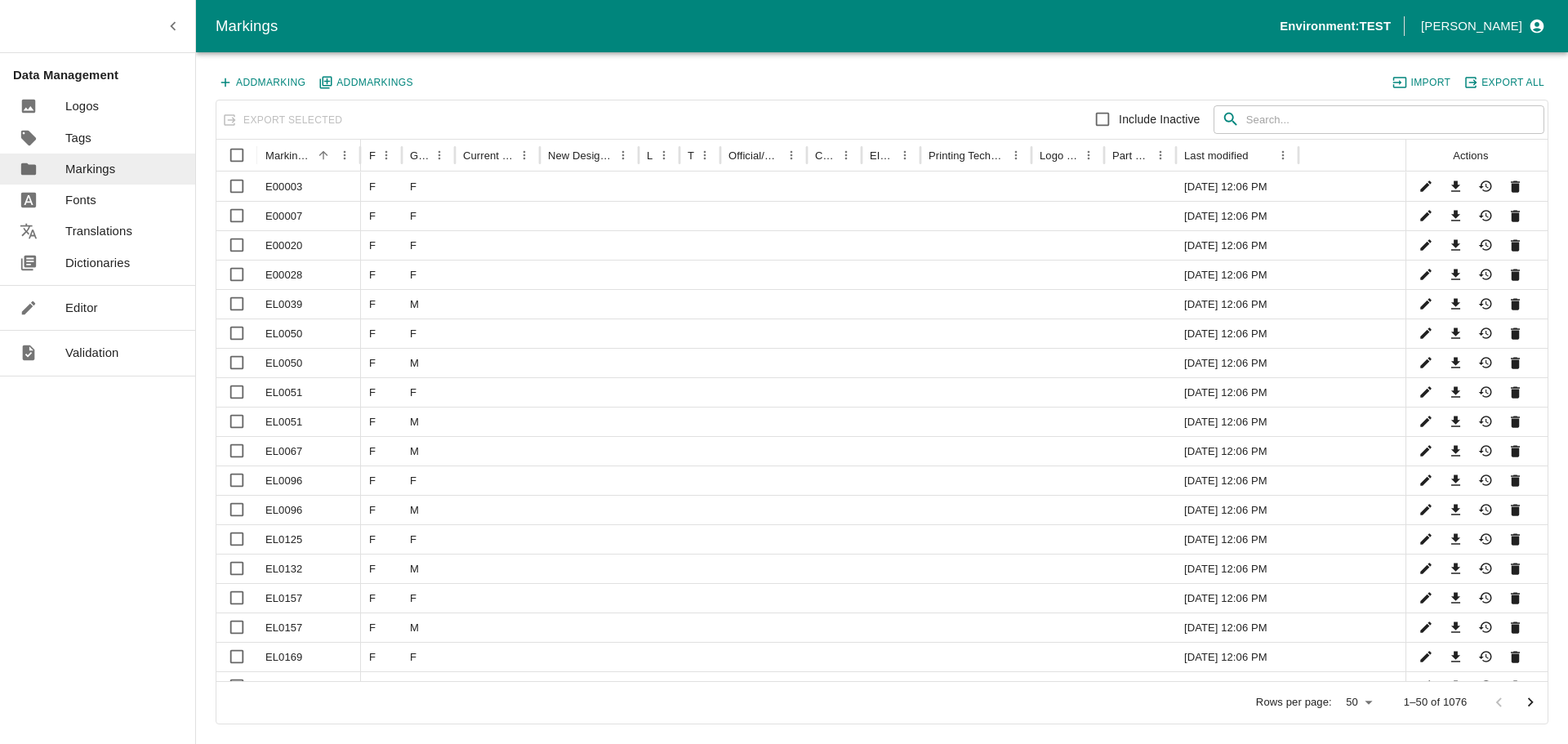
click at [1314, 134] on input "text" at bounding box center [1395, 121] width 298 height 30
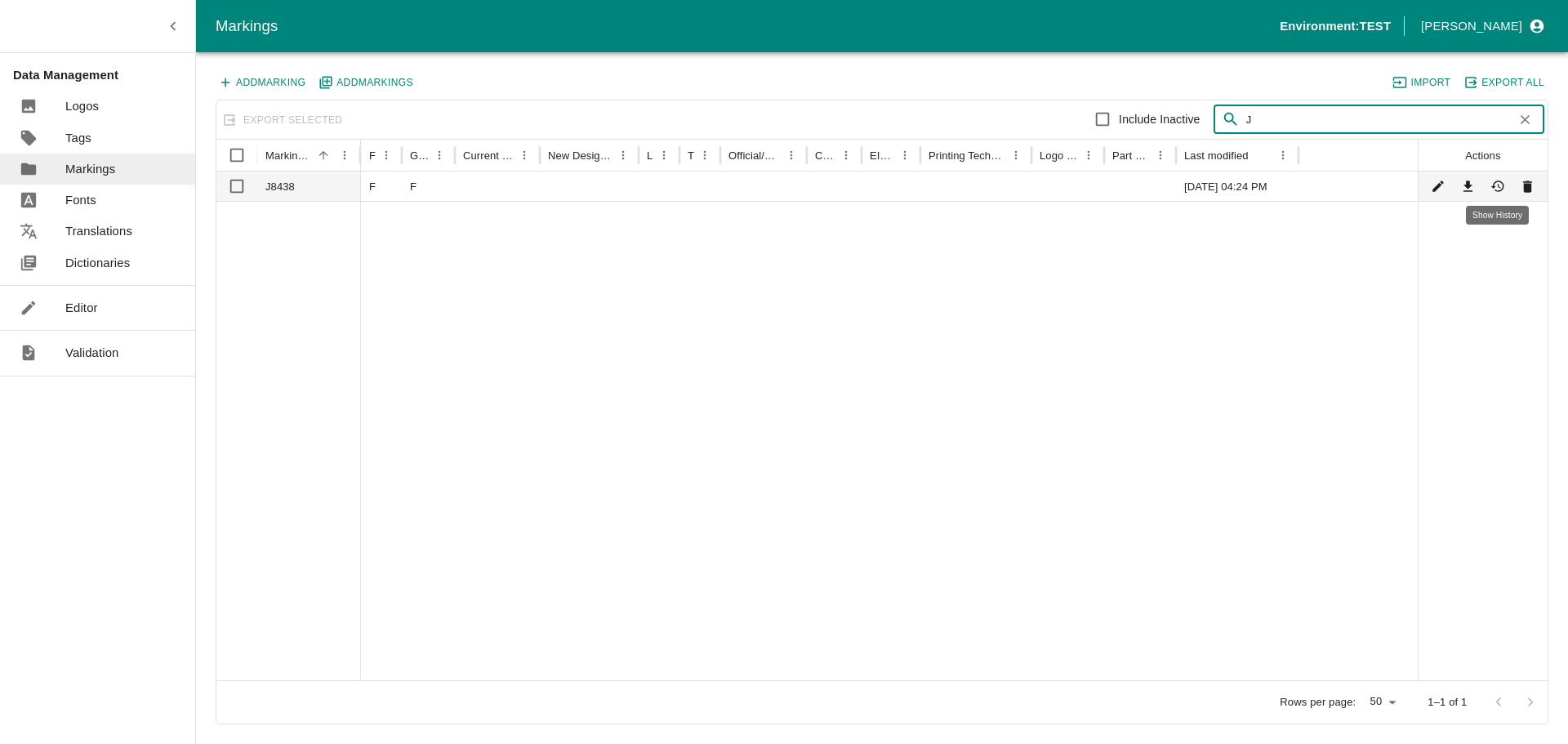
type input "J"
click at [1497, 190] on icon "Show History" at bounding box center [1499, 187] width 16 height 16
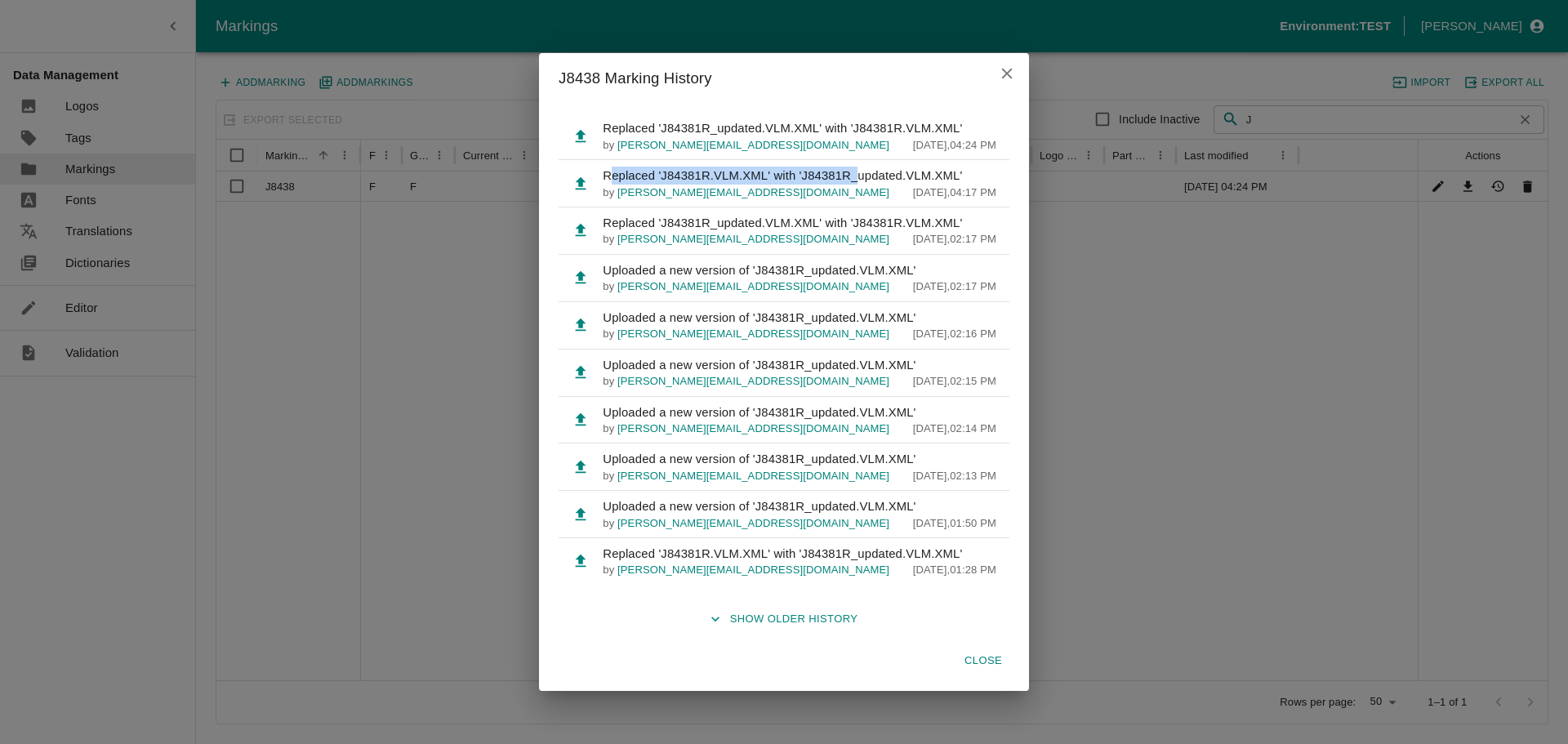
drag, startPoint x: 615, startPoint y: 177, endPoint x: 856, endPoint y: 180, distance: 241.0
click at [856, 180] on p "Replaced 'J84381R.VLM.XML' with 'J84381R_updated.VLM.XML'" at bounding box center [799, 175] width 394 height 18
click at [875, 180] on p "Replaced 'J84381R.VLM.XML' with 'J84381R_updated.VLM.XML'" at bounding box center [799, 175] width 394 height 18
click at [999, 659] on button "Close" at bounding box center [983, 661] width 52 height 29
